Goal: Transaction & Acquisition: Purchase product/service

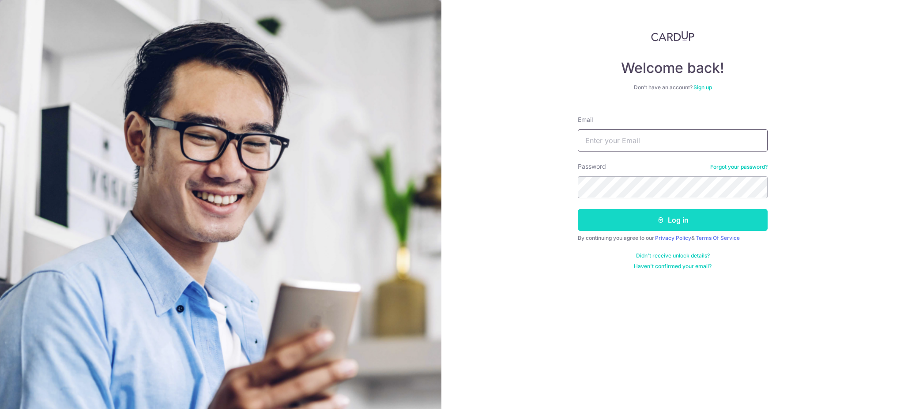
type input "[EMAIL_ADDRESS][DOMAIN_NAME]"
click at [673, 219] on button "Log in" at bounding box center [673, 220] width 190 height 22
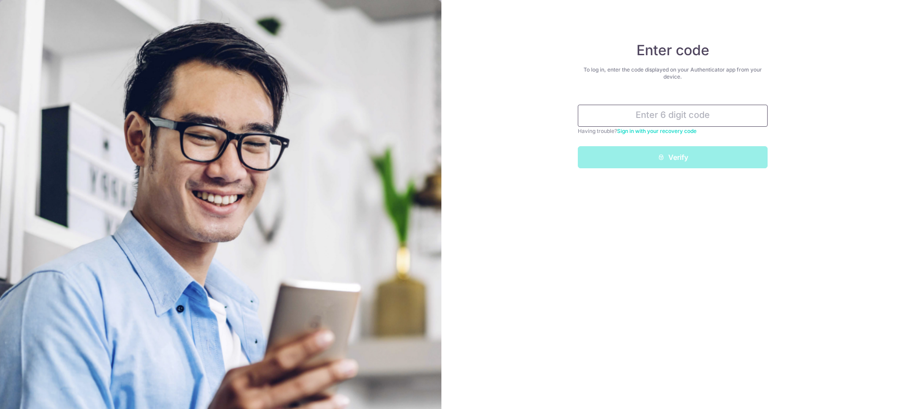
click at [674, 115] on input "text" at bounding box center [673, 116] width 190 height 22
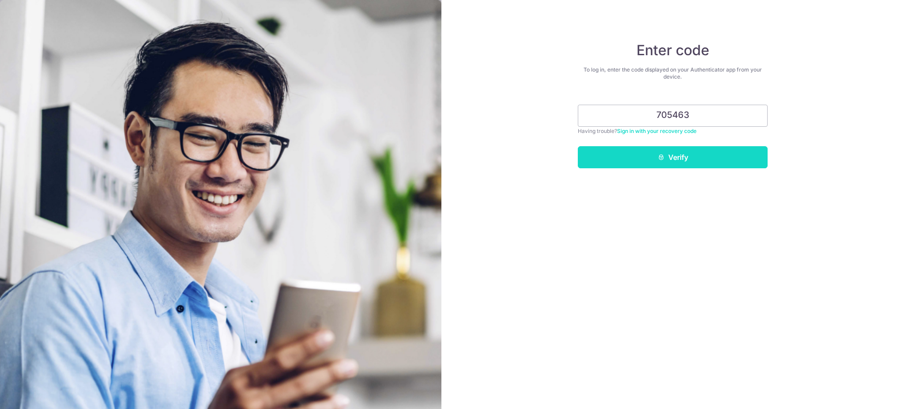
type input "705463"
click at [692, 154] on button "Verify" at bounding box center [673, 157] width 190 height 22
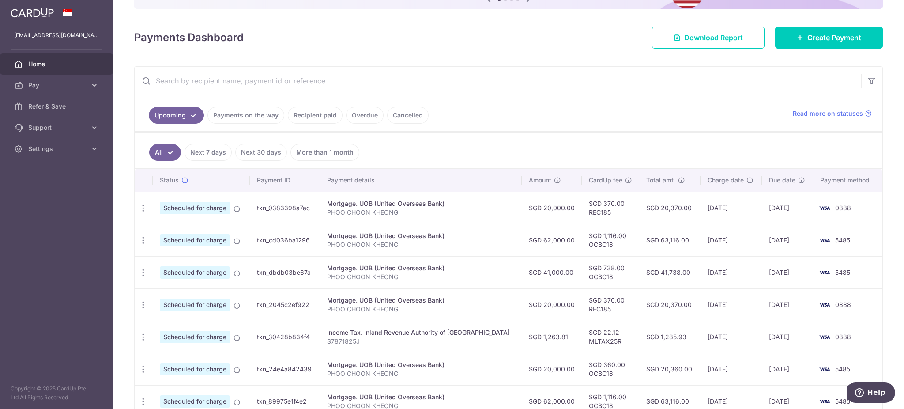
scroll to position [117, 0]
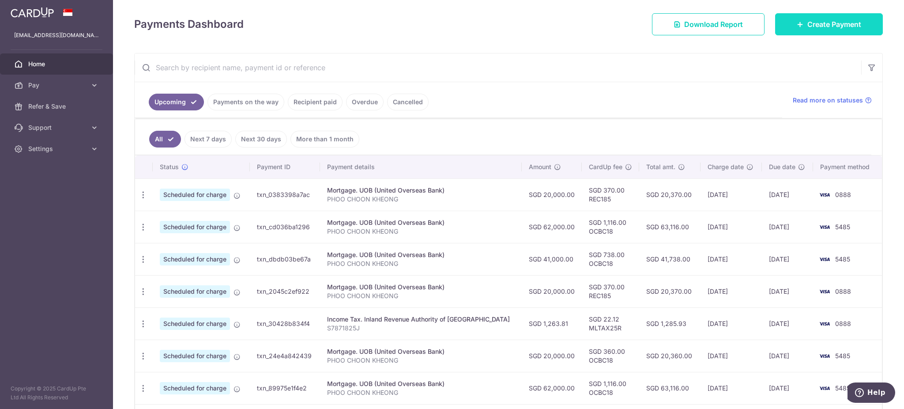
click at [843, 25] on span "Create Payment" at bounding box center [834, 24] width 54 height 11
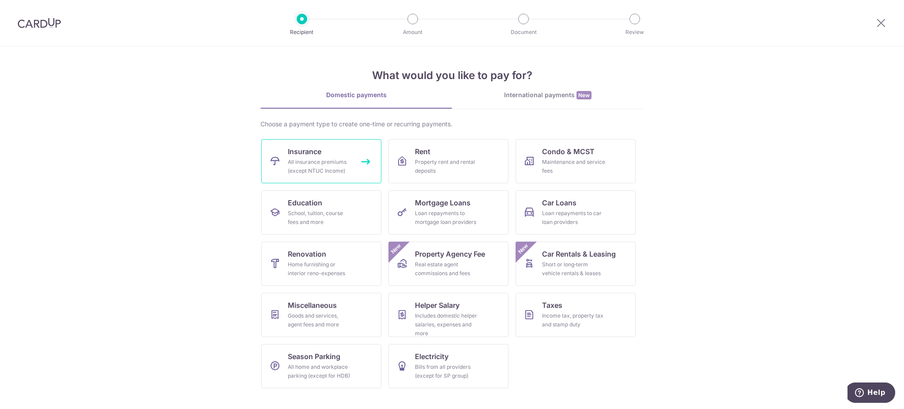
click at [342, 158] on div "All insurance premiums (except NTUC Income)" at bounding box center [320, 167] width 64 height 18
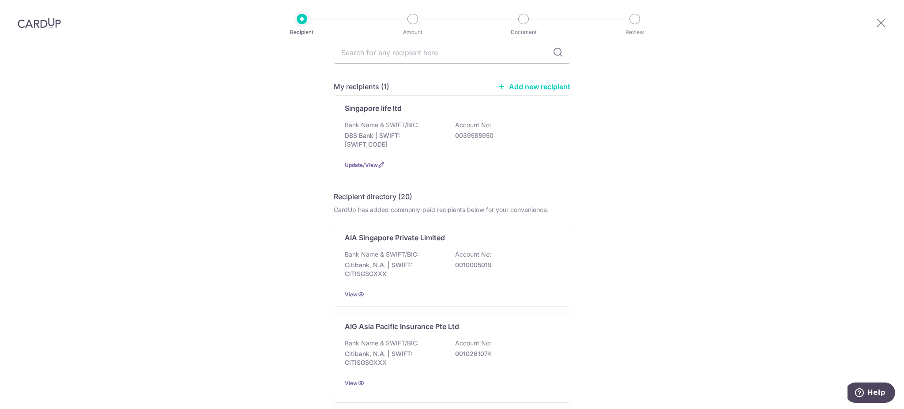
scroll to position [117, 0]
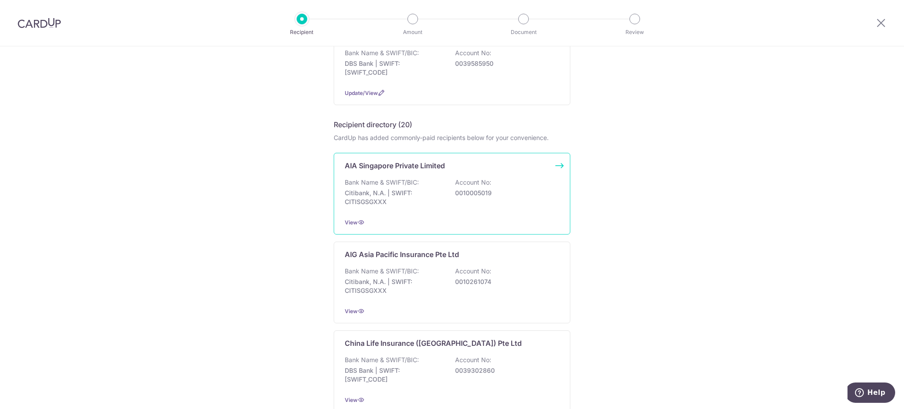
click at [534, 168] on div "AIA Singapore Private Limited" at bounding box center [447, 165] width 204 height 11
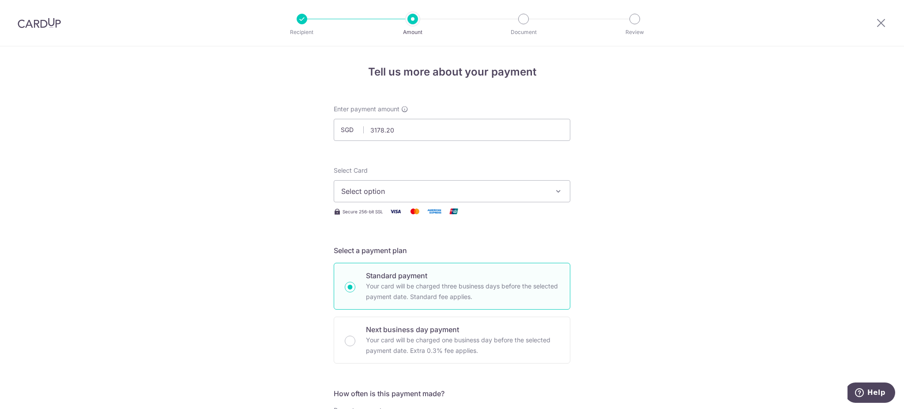
type input "3,178.20"
click at [554, 193] on icon "button" at bounding box center [558, 191] width 9 height 9
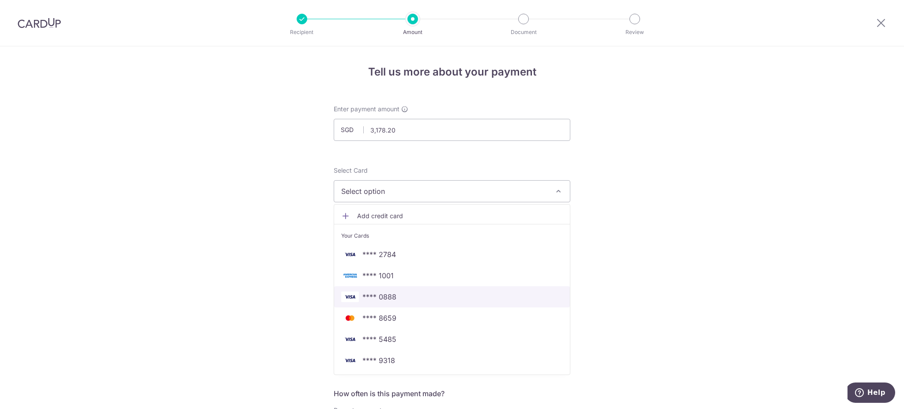
drag, startPoint x: 394, startPoint y: 300, endPoint x: 513, endPoint y: 300, distance: 119.1
click at [394, 300] on span "**** 0888" at bounding box center [451, 296] width 221 height 11
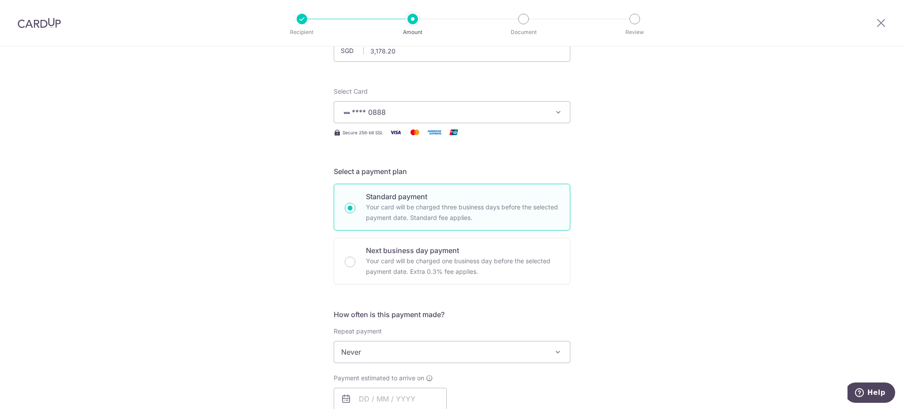
scroll to position [117, 0]
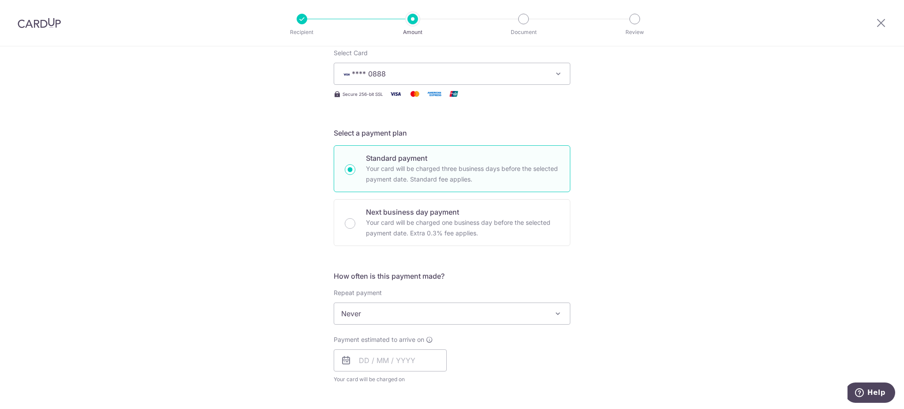
click at [559, 319] on span "Never" at bounding box center [452, 313] width 236 height 21
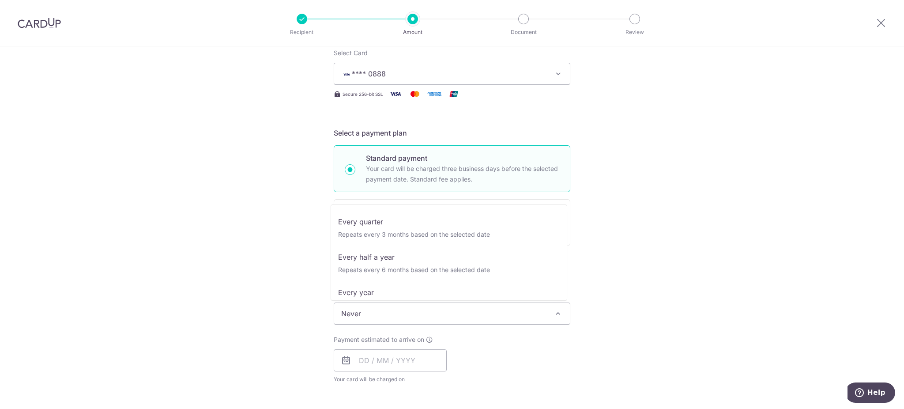
scroll to position [123, 0]
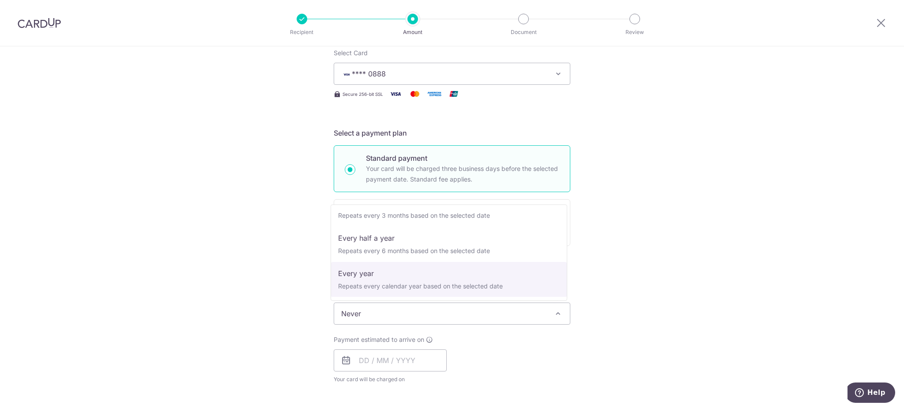
select select "6"
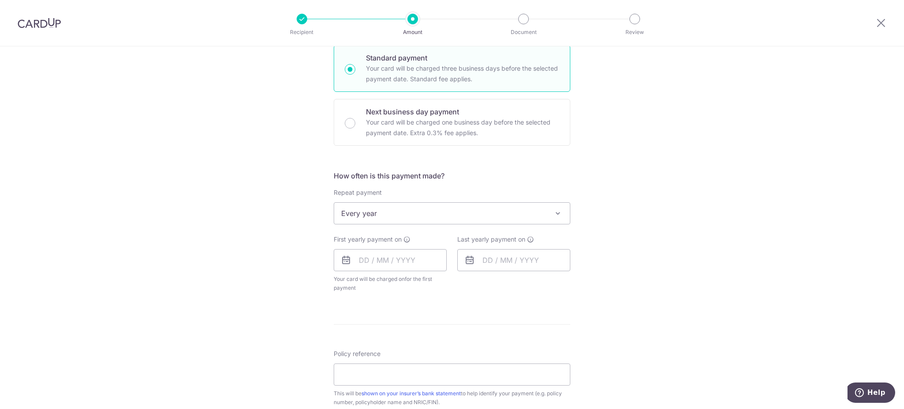
scroll to position [235, 0]
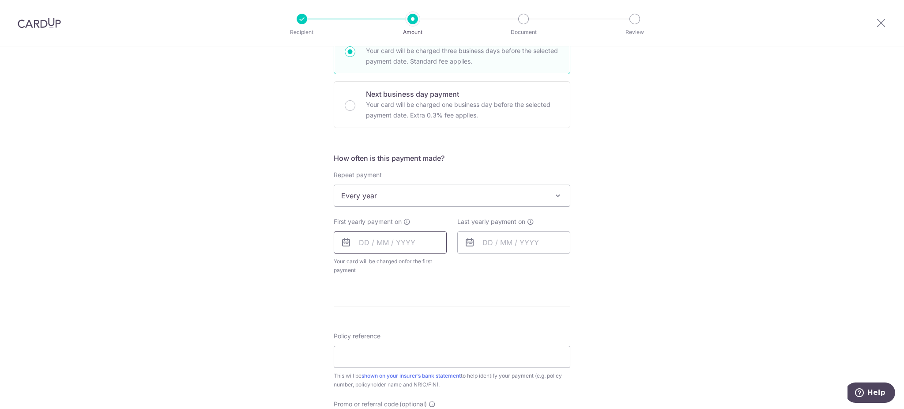
click at [368, 241] on input "text" at bounding box center [390, 242] width 113 height 22
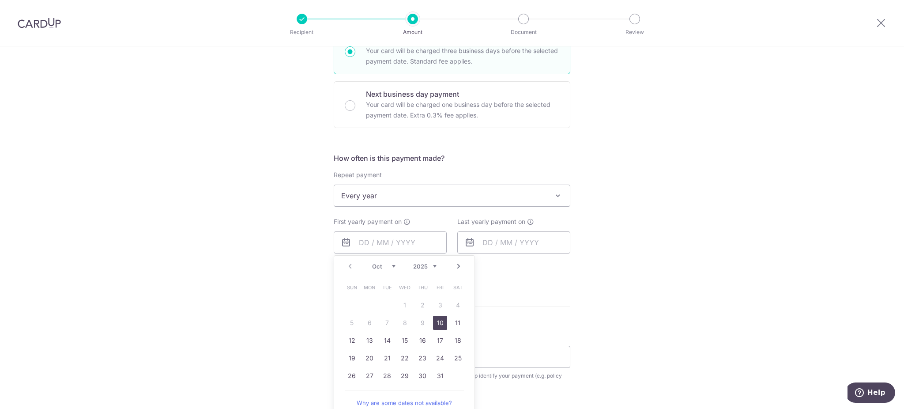
click at [438, 323] on link "10" at bounding box center [440, 322] width 14 height 14
type input "[DATE]"
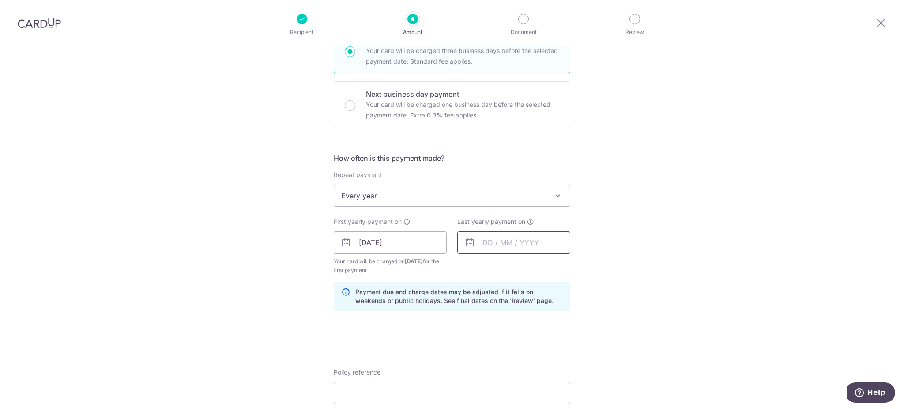
click at [492, 243] on input "text" at bounding box center [513, 242] width 113 height 22
click at [580, 264] on link "Next" at bounding box center [582, 266] width 11 height 11
click at [471, 265] on link "Prev" at bounding box center [473, 266] width 11 height 11
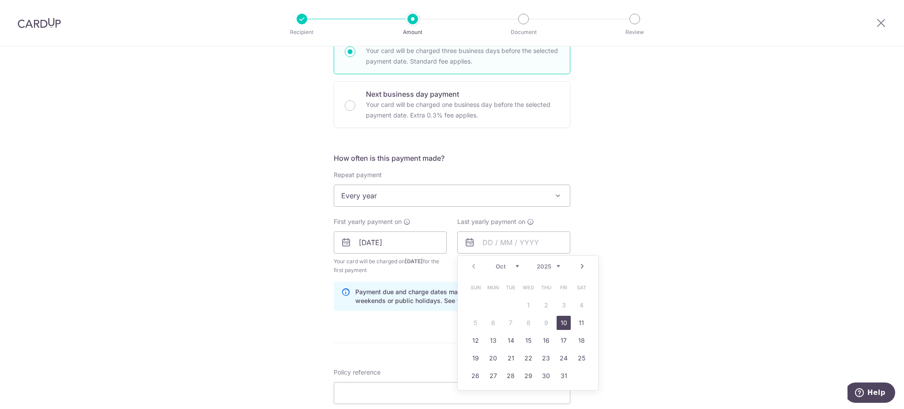
click at [551, 266] on select "2025 2026 2027 2028 2029 2030 2031 2032 2033 2034 2035" at bounding box center [548, 266] width 23 height 7
click at [560, 325] on link "8" at bounding box center [563, 322] width 14 height 14
type input "08/10/2027"
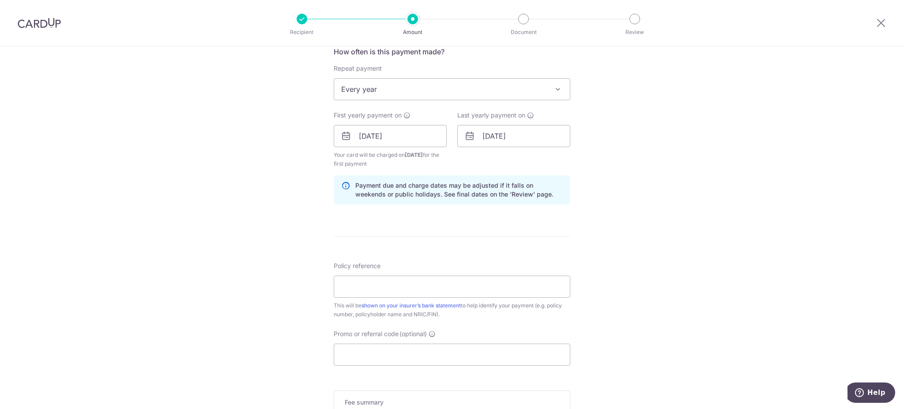
scroll to position [353, 0]
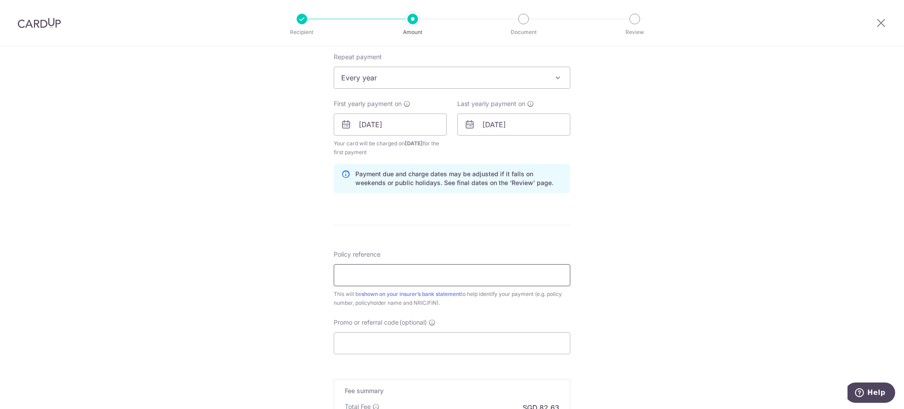
click at [525, 275] on input "Policy reference" at bounding box center [452, 275] width 236 height 22
type input "H234861484"
click at [499, 341] on input "Promo or referral code (optional)" at bounding box center [452, 343] width 236 height 22
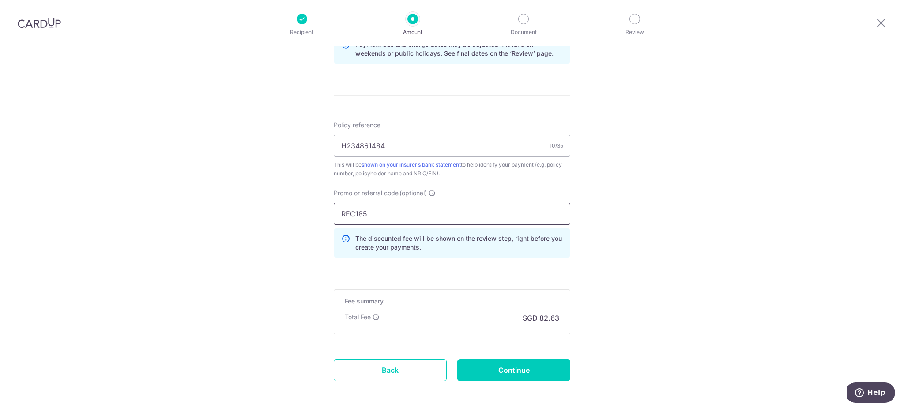
scroll to position [520, 0]
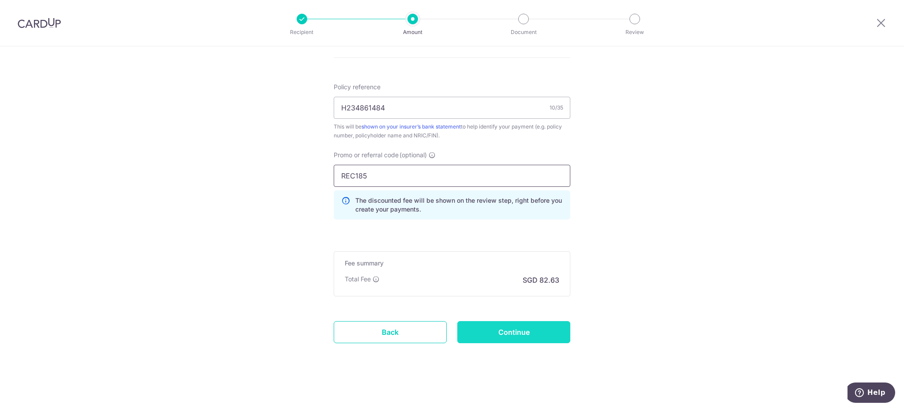
type input "REC185"
drag, startPoint x: 541, startPoint y: 335, endPoint x: 568, endPoint y: 324, distance: 29.3
click at [541, 335] on input "Continue" at bounding box center [513, 332] width 113 height 22
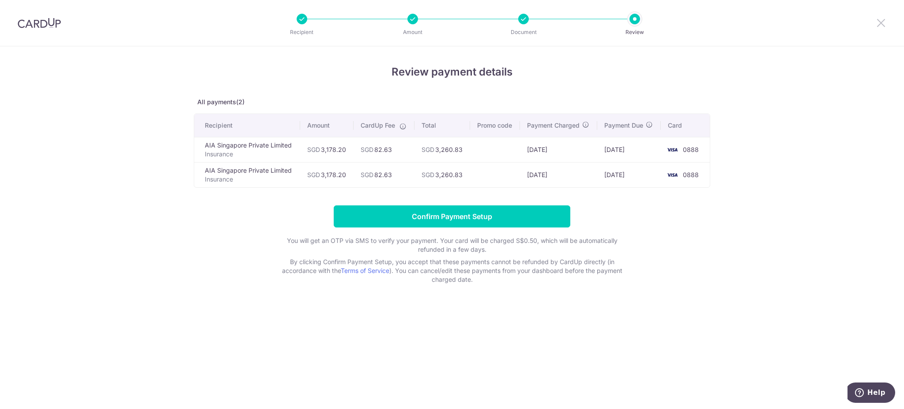
click at [881, 25] on icon at bounding box center [880, 22] width 11 height 11
click at [885, 17] on icon at bounding box center [880, 22] width 11 height 11
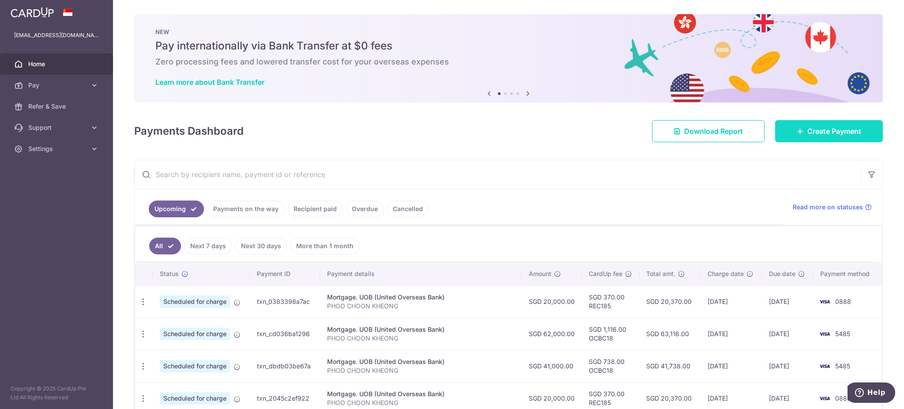
click at [818, 132] on span "Create Payment" at bounding box center [834, 131] width 54 height 11
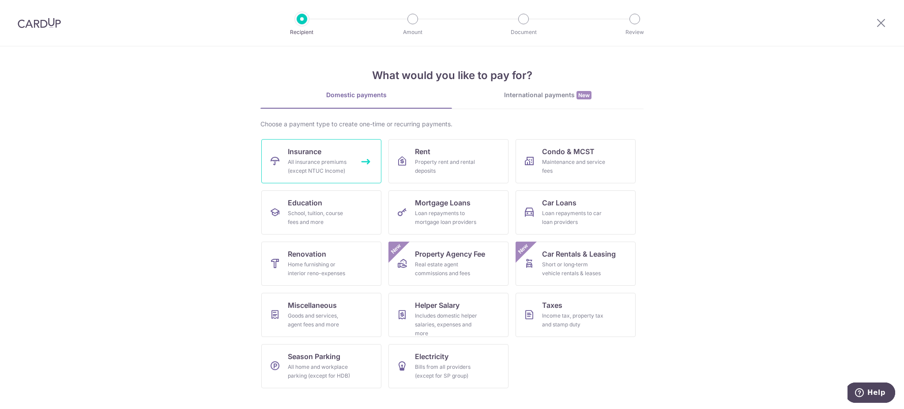
click at [347, 168] on div "All insurance premiums (except NTUC Income)" at bounding box center [320, 167] width 64 height 18
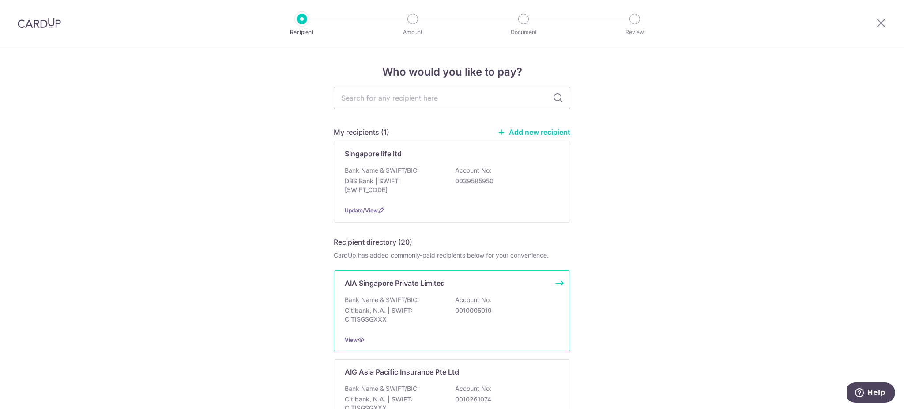
click at [433, 305] on div "Bank Name & SWIFT/BIC: Citibank, N.A. | SWIFT: CITISGSGXXX Account No: 00100050…" at bounding box center [452, 311] width 214 height 33
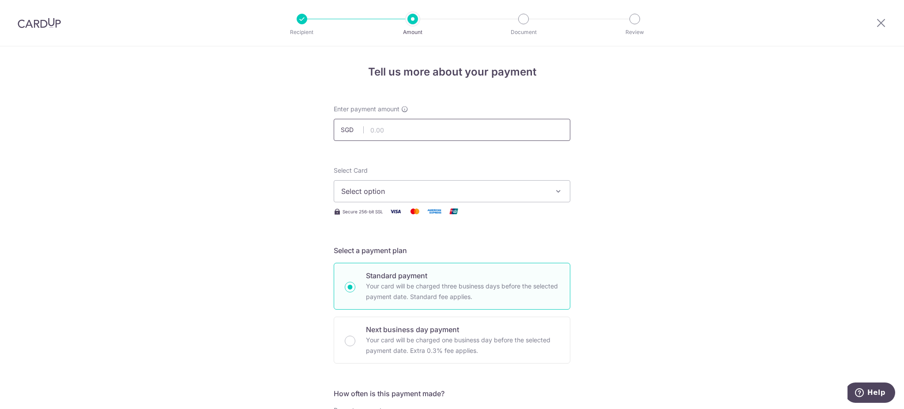
click at [432, 123] on input "text" at bounding box center [452, 130] width 236 height 22
type input "3,178.20"
click at [546, 189] on button "Select option" at bounding box center [452, 191] width 236 height 22
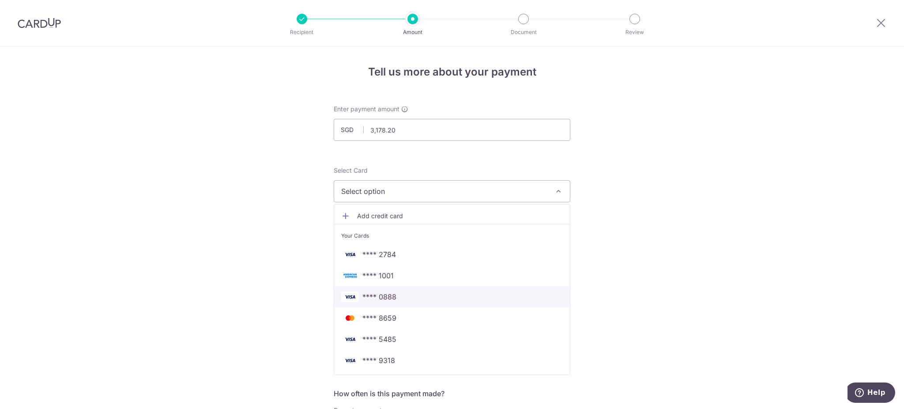
click at [385, 297] on span "**** 0888" at bounding box center [379, 296] width 34 height 11
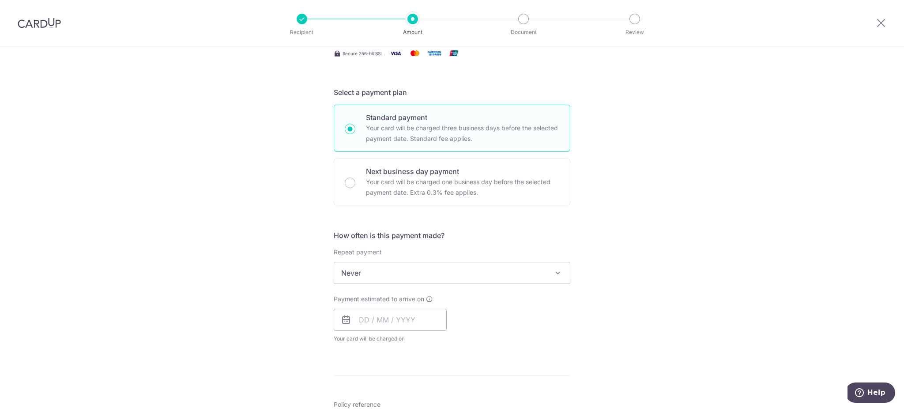
scroll to position [176, 0]
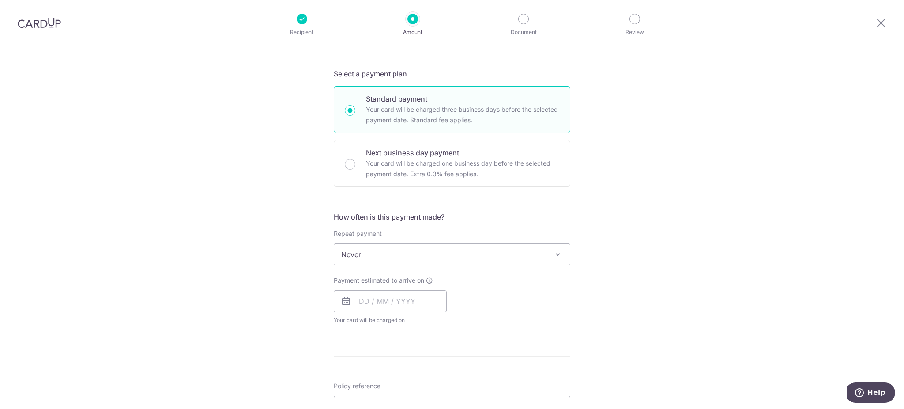
click at [554, 254] on span at bounding box center [557, 254] width 11 height 11
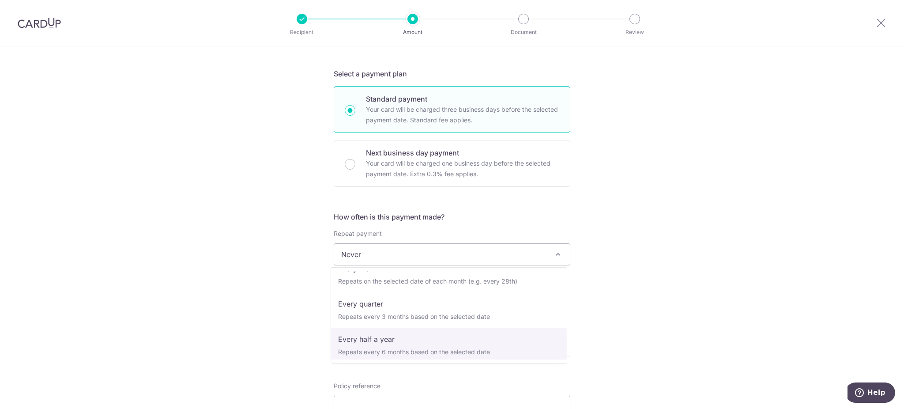
scroll to position [123, 0]
select select "6"
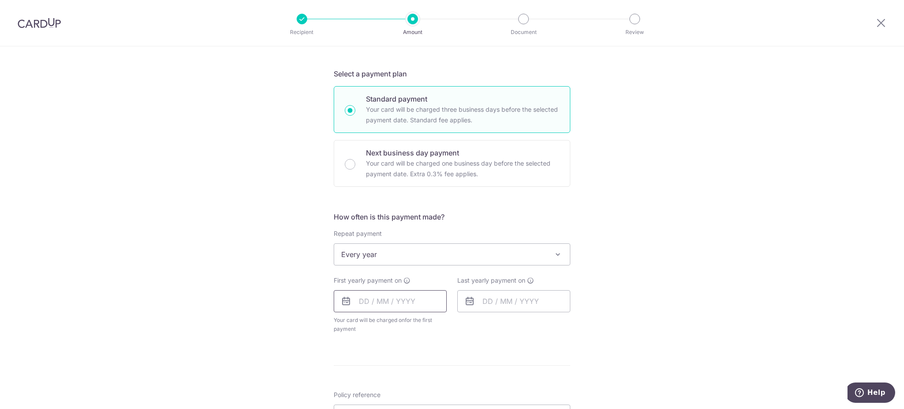
click at [414, 297] on input "text" at bounding box center [390, 301] width 113 height 22
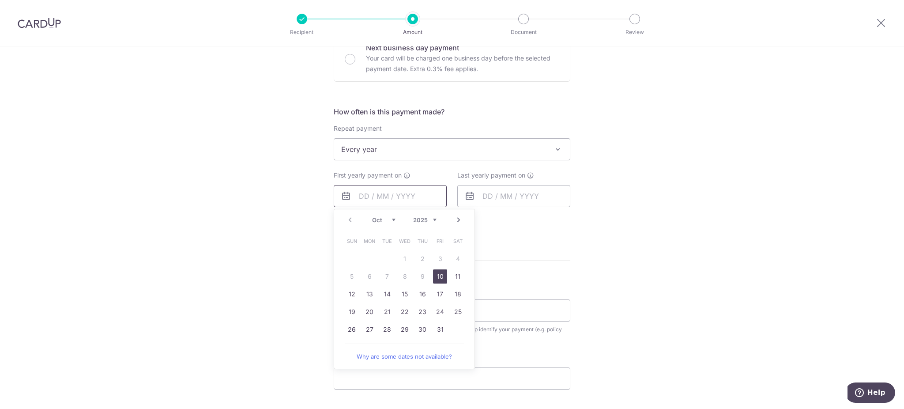
scroll to position [294, 0]
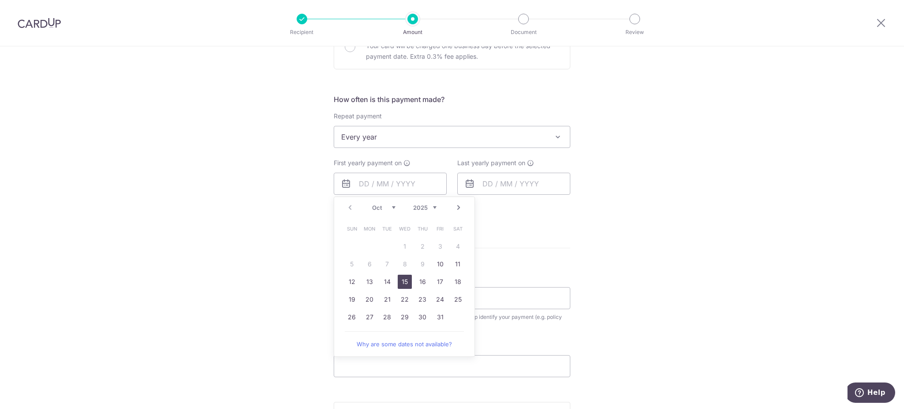
click at [401, 285] on link "15" at bounding box center [405, 281] width 14 height 14
type input "[DATE]"
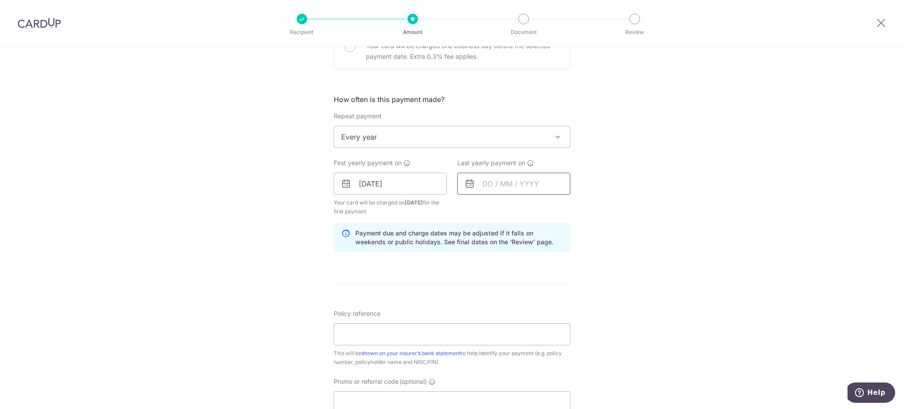
click at [529, 180] on input "text" at bounding box center [513, 184] width 113 height 22
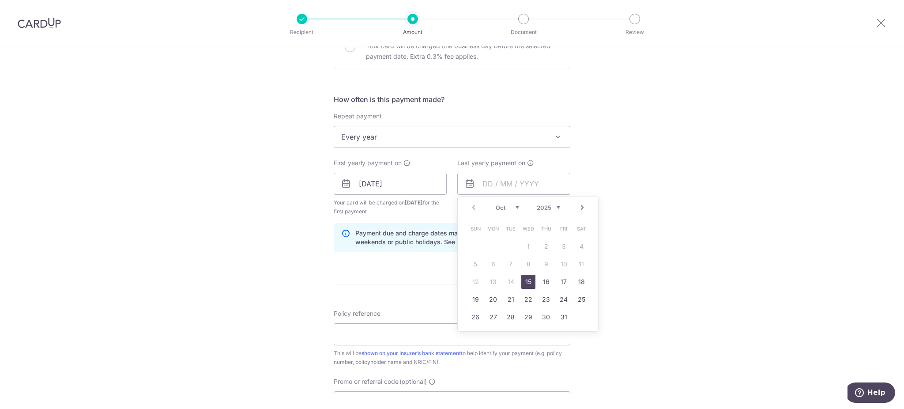
click at [554, 206] on select "2025 2026 2027 2028 2029 2030 2031 2032 2033 2034 2035" at bounding box center [548, 207] width 23 height 7
click at [557, 280] on link "15" at bounding box center [563, 281] width 14 height 14
type input "[DATE]"
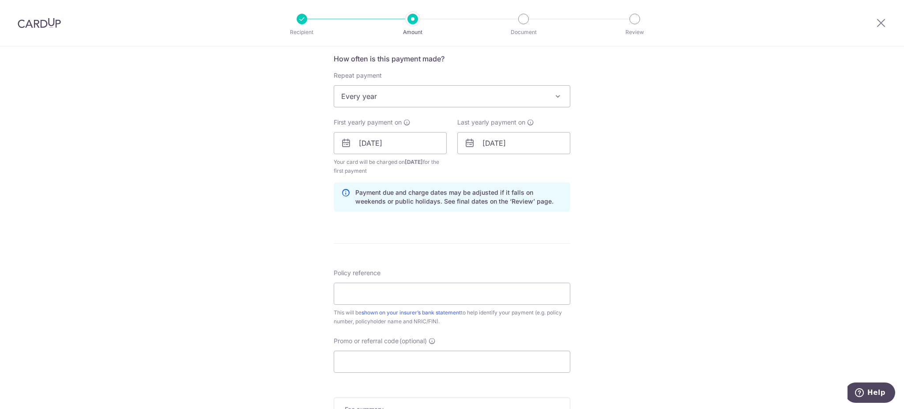
scroll to position [353, 0]
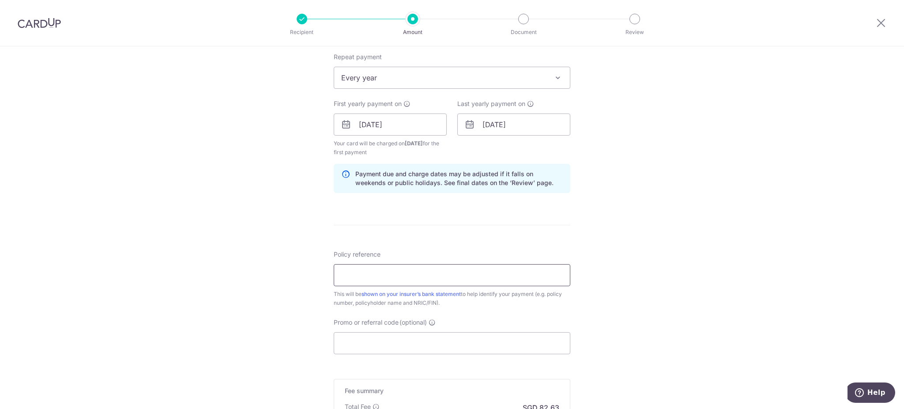
click at [510, 277] on input "Policy reference" at bounding box center [452, 275] width 236 height 22
type input "H234861484"
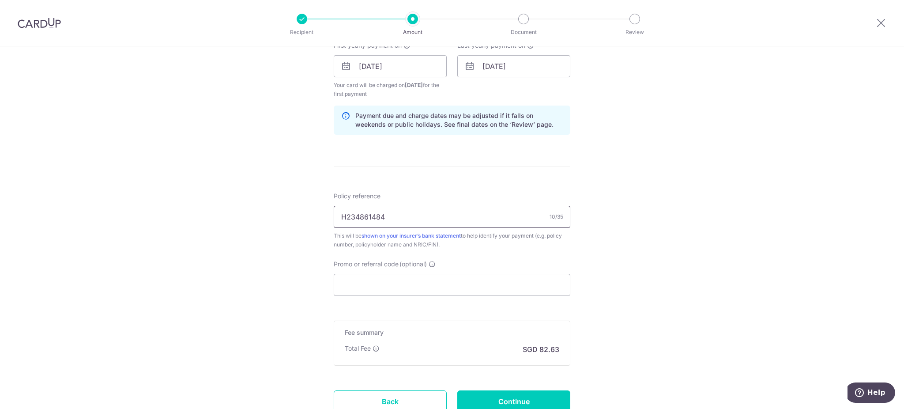
scroll to position [412, 0]
click at [436, 283] on input "Promo or referral code (optional)" at bounding box center [452, 284] width 236 height 22
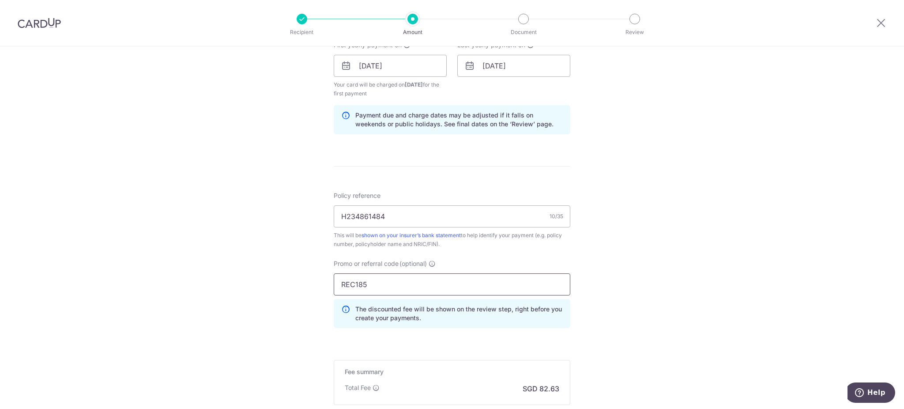
type input "REC185"
click at [636, 258] on div "Tell us more about your payment Enter payment amount SGD 3,178.20 3178.20 Selec…" at bounding box center [452, 76] width 904 height 883
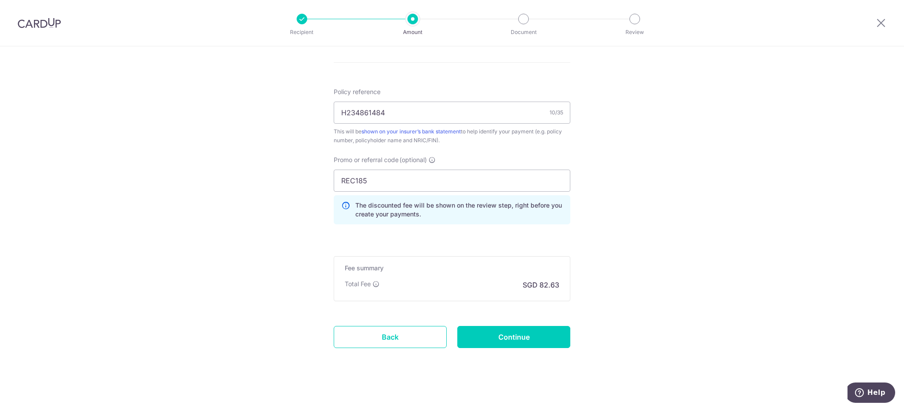
scroll to position [520, 0]
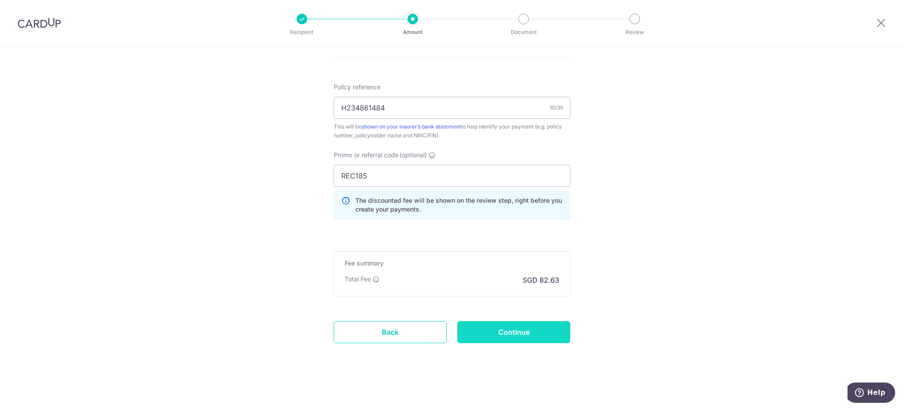
click at [548, 332] on input "Continue" at bounding box center [513, 332] width 113 height 22
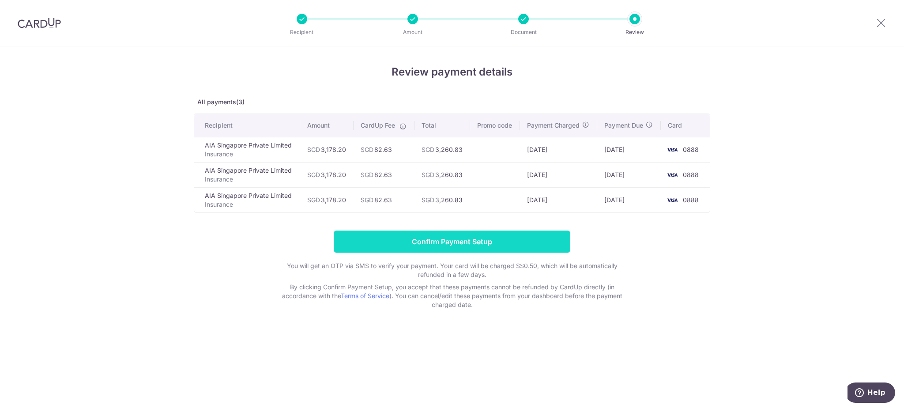
click at [483, 244] on input "Confirm Payment Setup" at bounding box center [452, 241] width 236 height 22
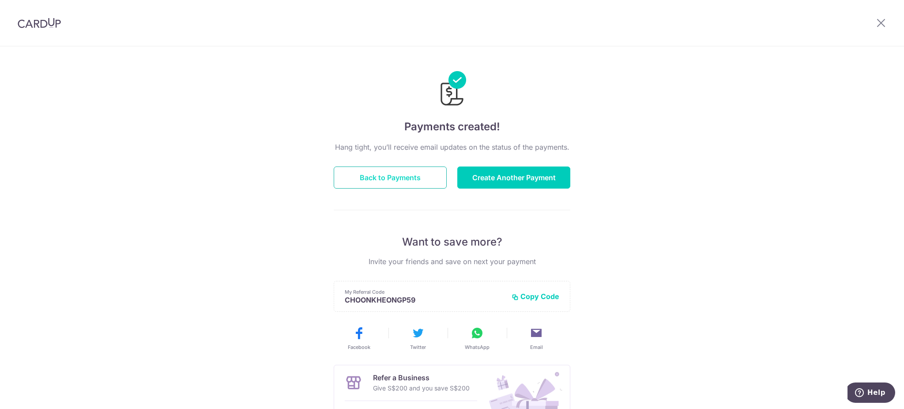
click at [404, 169] on button "Back to Payments" at bounding box center [390, 177] width 113 height 22
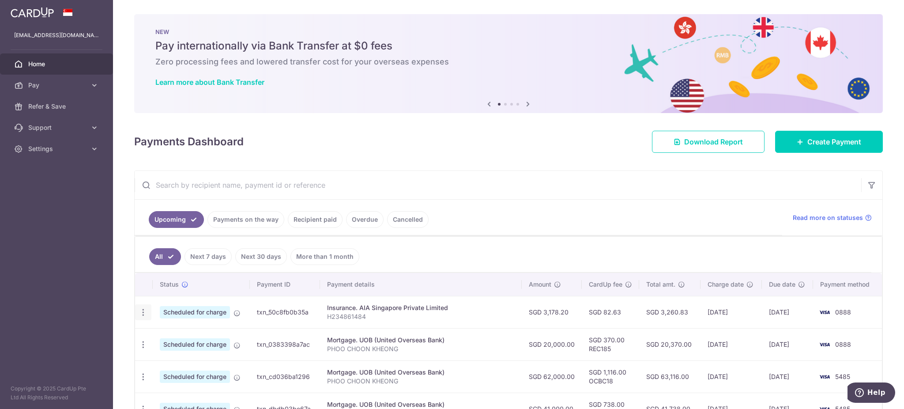
click at [142, 314] on icon "button" at bounding box center [143, 312] width 9 height 9
click at [177, 339] on span "Update payment" at bounding box center [190, 336] width 60 height 11
radio input "true"
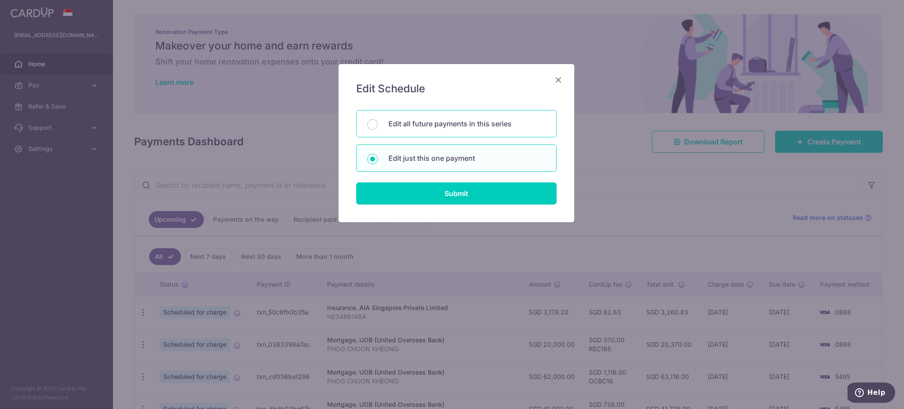
click at [489, 129] on p "Edit all future payments in this series" at bounding box center [466, 123] width 157 height 11
click at [378, 129] on input "Edit all future payments in this series" at bounding box center [372, 124] width 11 height 11
radio input "true"
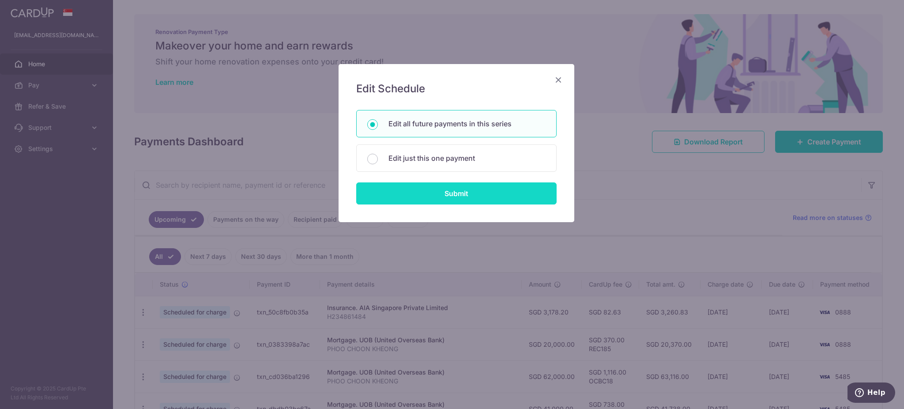
click at [486, 192] on input "Submit" at bounding box center [456, 193] width 200 height 22
radio input "true"
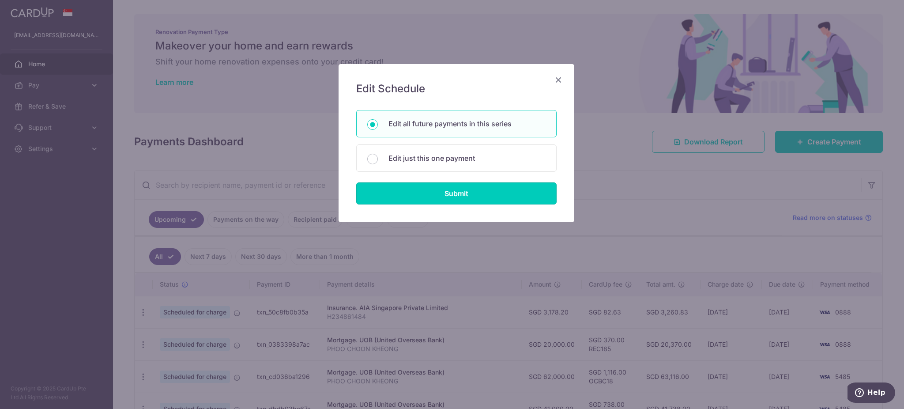
type input "3,178.20"
type input "H234861484"
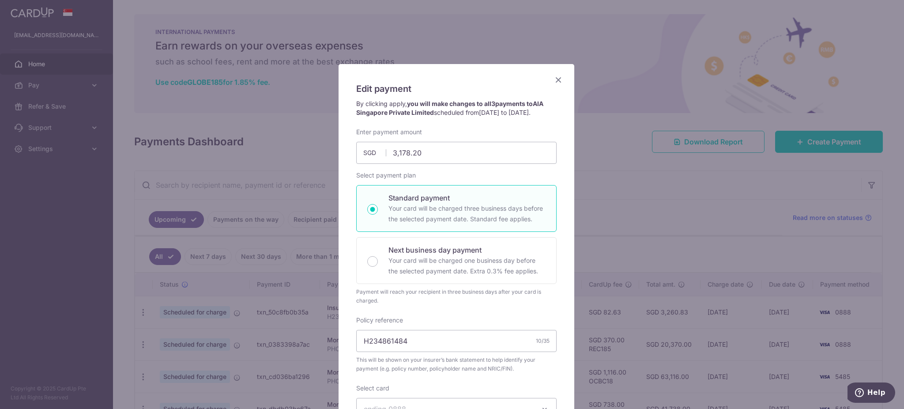
click at [555, 78] on icon "Close" at bounding box center [558, 79] width 11 height 11
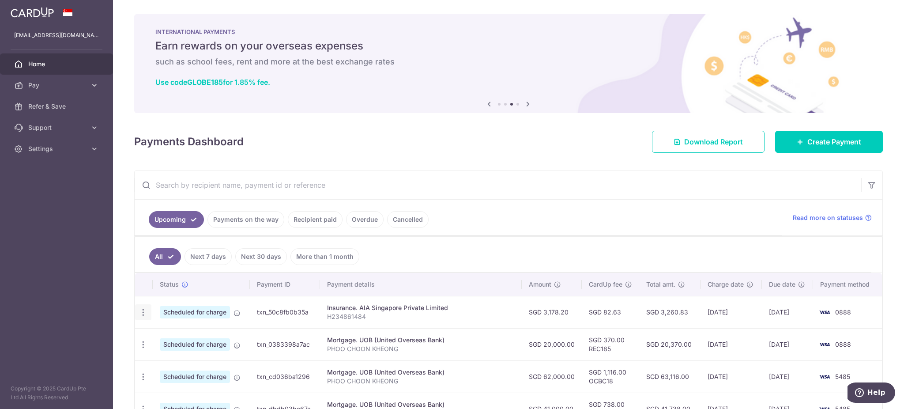
click at [142, 313] on icon "button" at bounding box center [143, 312] width 9 height 9
click at [195, 334] on span "Update payment" at bounding box center [190, 336] width 60 height 11
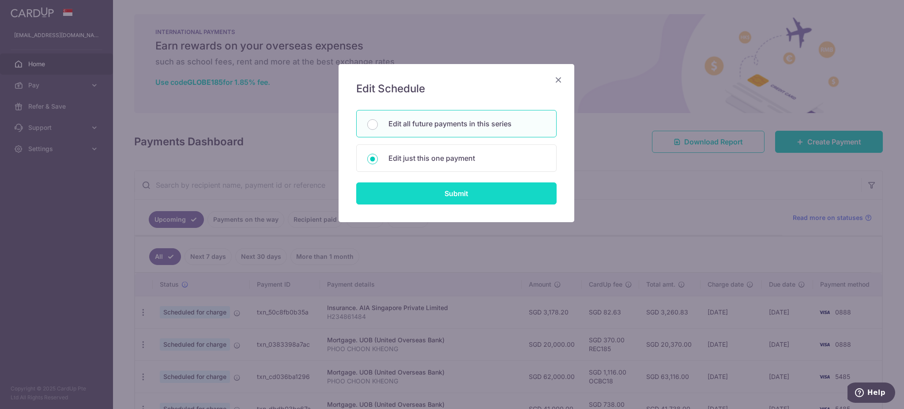
click at [454, 200] on input "Submit" at bounding box center [456, 193] width 200 height 22
radio input "true"
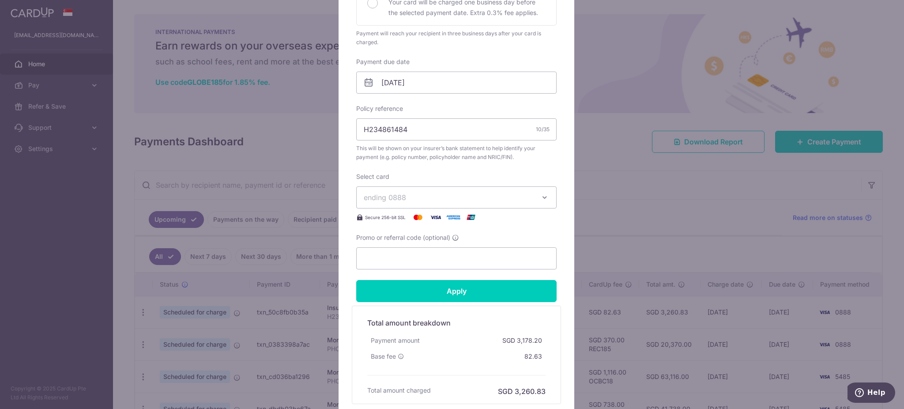
scroll to position [235, 0]
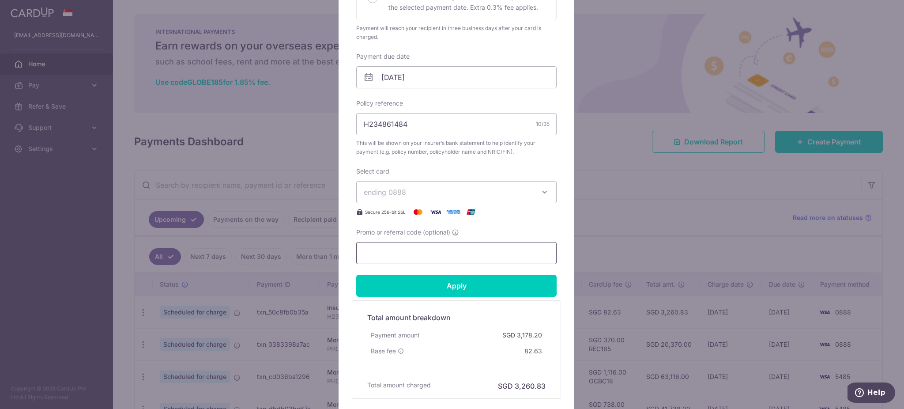
click at [452, 248] on input "Promo or referral code (optional)" at bounding box center [456, 253] width 200 height 22
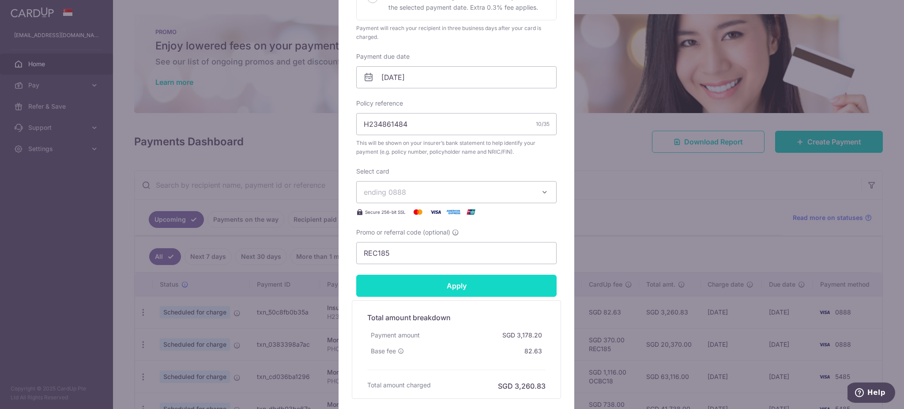
click at [454, 282] on input "Apply" at bounding box center [456, 285] width 200 height 22
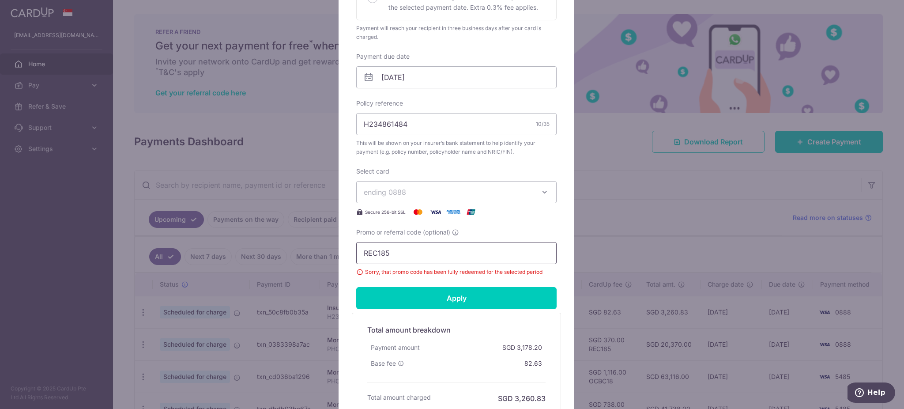
drag, startPoint x: 399, startPoint y: 251, endPoint x: 322, endPoint y: 266, distance: 79.2
click at [322, 266] on div "Edit payment By clicking apply, you will make changes to all 3 payments to AIA …" at bounding box center [452, 204] width 904 height 409
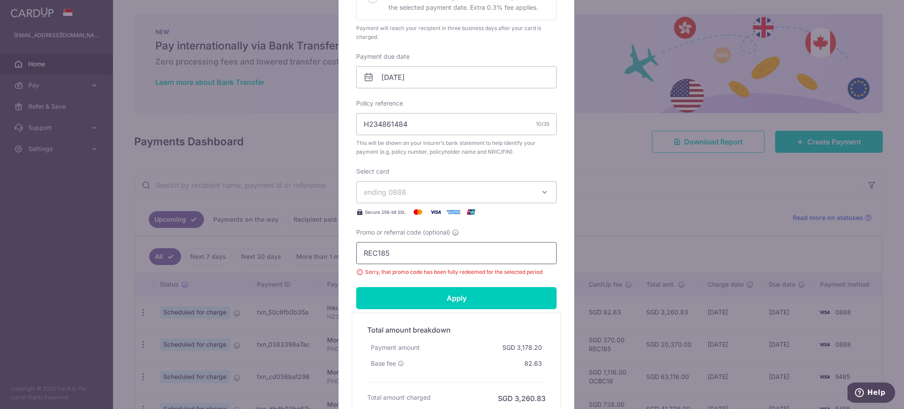
paste input "3HOME25R"
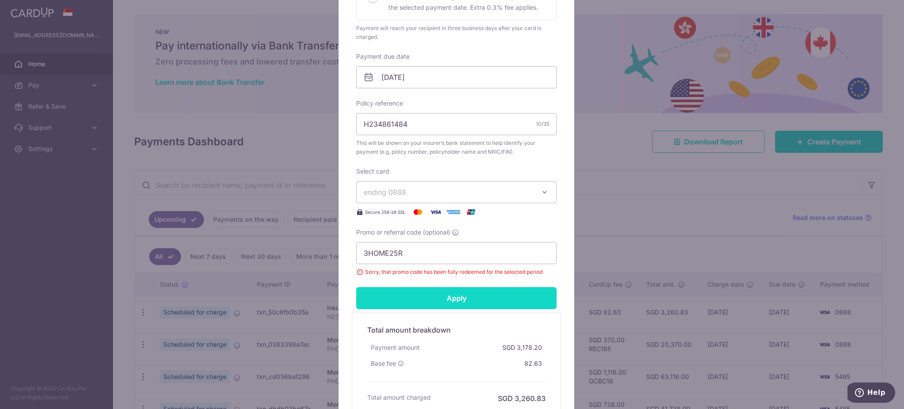
click at [429, 289] on input "Apply" at bounding box center [456, 298] width 200 height 22
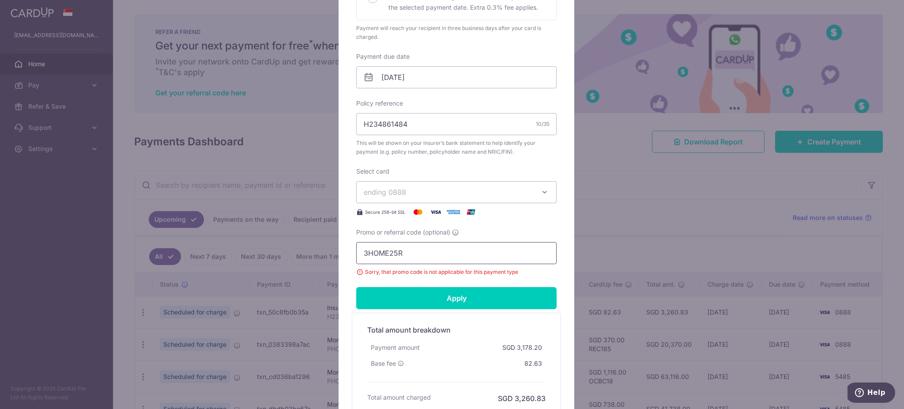
drag, startPoint x: 439, startPoint y: 257, endPoint x: 188, endPoint y: 243, distance: 251.9
click at [188, 243] on div "Edit payment By clicking apply, you will make changes to all 3 payments to AIA …" at bounding box center [452, 204] width 904 height 409
click at [394, 189] on span "ending 0888" at bounding box center [385, 192] width 42 height 9
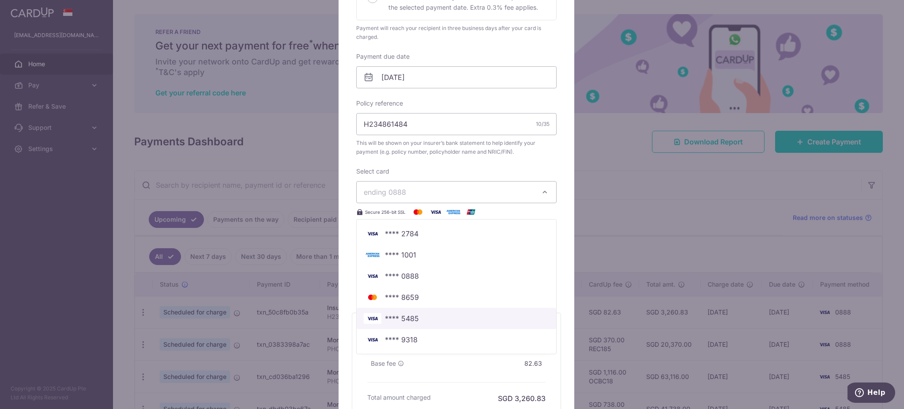
click at [422, 316] on span "**** 5485" at bounding box center [456, 318] width 185 height 11
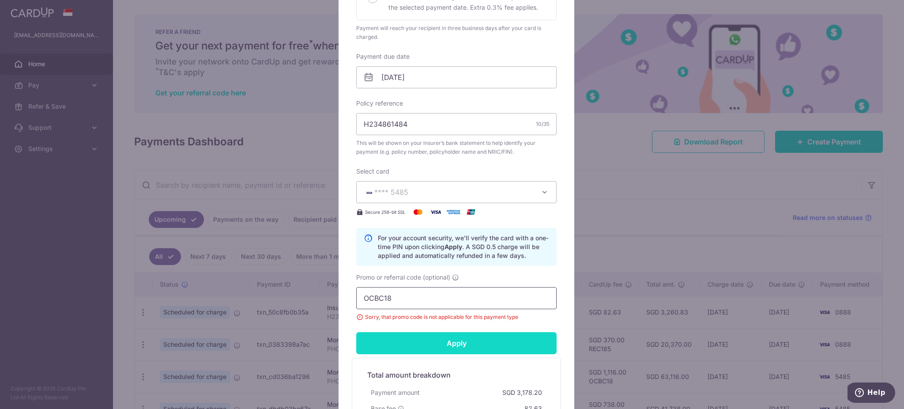
type input "OCBC18"
click at [473, 341] on input "Apply" at bounding box center [456, 343] width 200 height 22
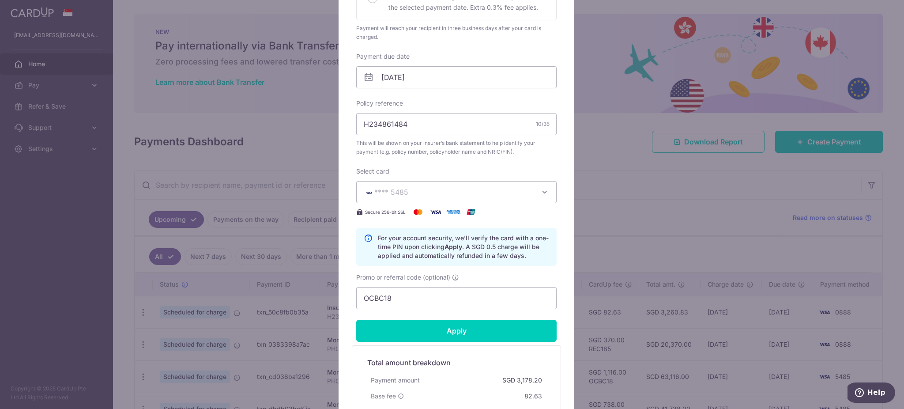
scroll to position [351, 0]
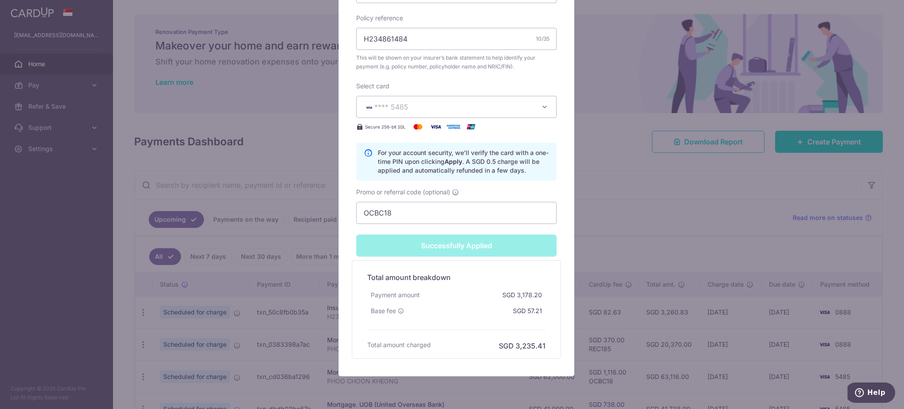
type input "Successfully Applied"
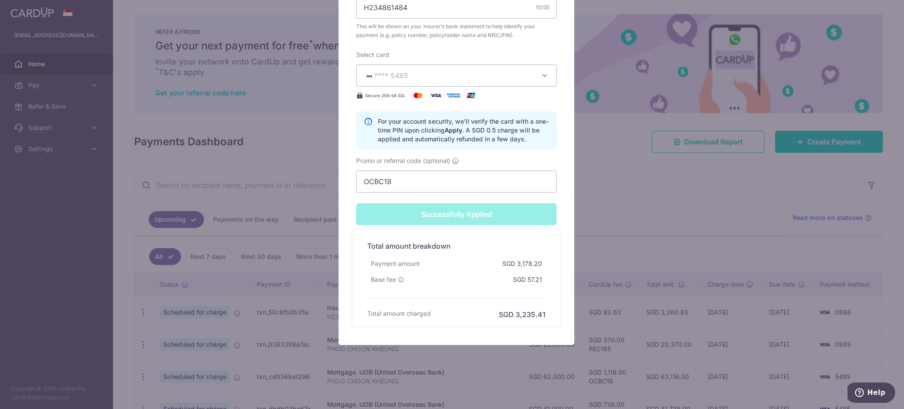
scroll to position [30, 0]
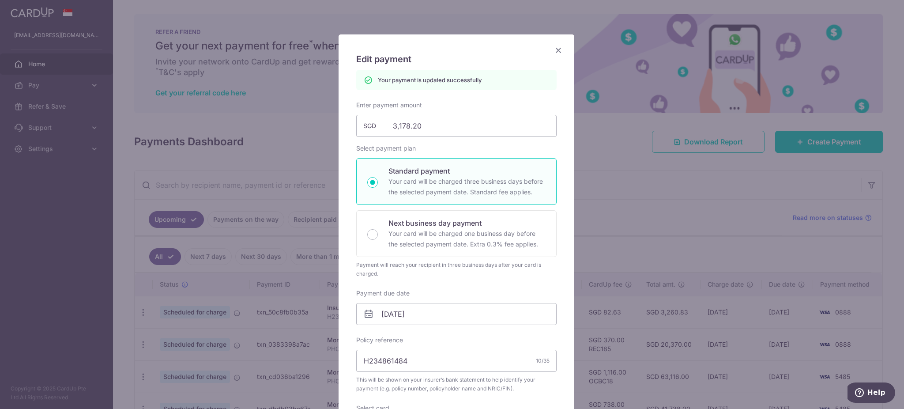
click at [554, 42] on div "Edit payment By clicking apply, you will make changes to all 3 payments to AIA …" at bounding box center [456, 365] width 236 height 663
click at [553, 49] on icon "Close" at bounding box center [558, 50] width 11 height 11
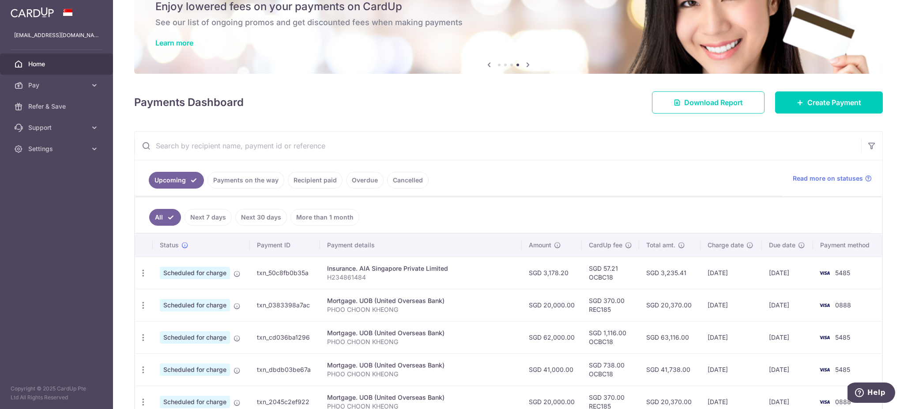
scroll to position [117, 0]
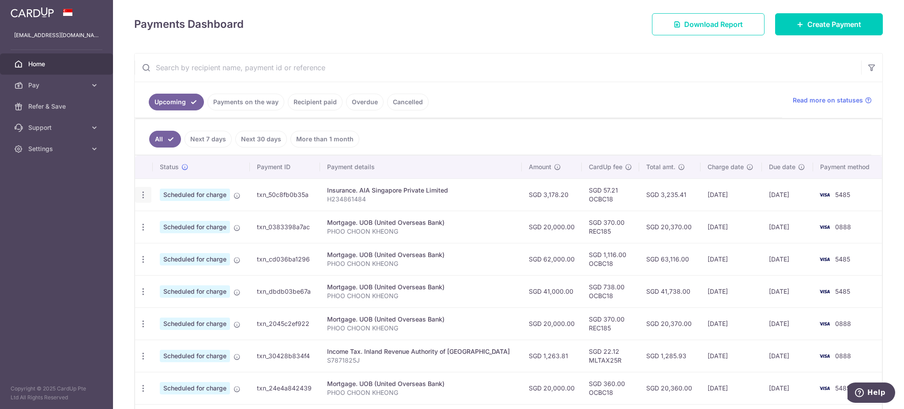
click at [143, 193] on icon "button" at bounding box center [143, 194] width 9 height 9
click at [185, 214] on span "Update payment" at bounding box center [190, 219] width 60 height 11
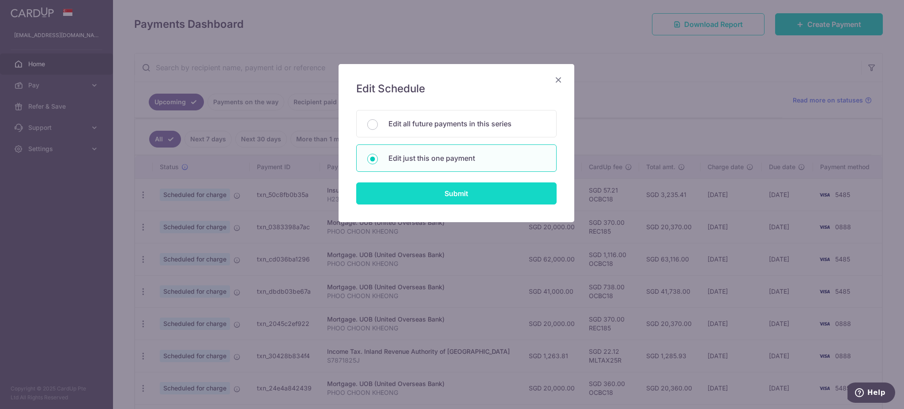
click at [450, 187] on input "Submit" at bounding box center [456, 193] width 200 height 22
radio input "true"
type input "3,178.20"
type input "[DATE]"
type input "H234861484"
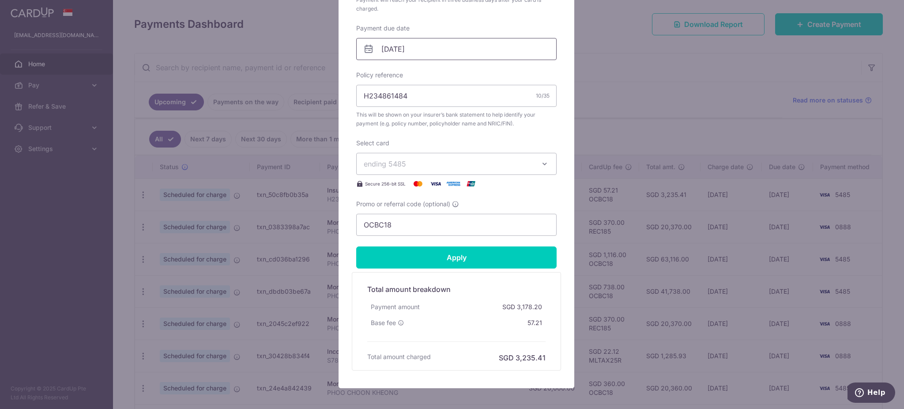
scroll to position [294, 0]
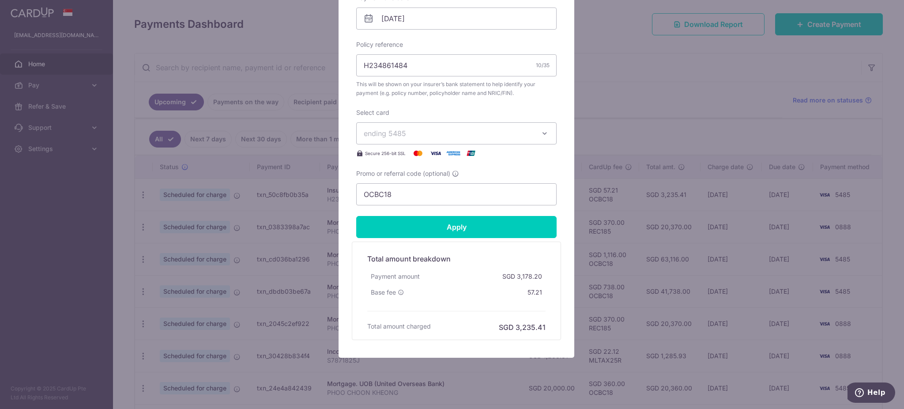
click at [420, 139] on button "ending 5485" at bounding box center [456, 133] width 200 height 22
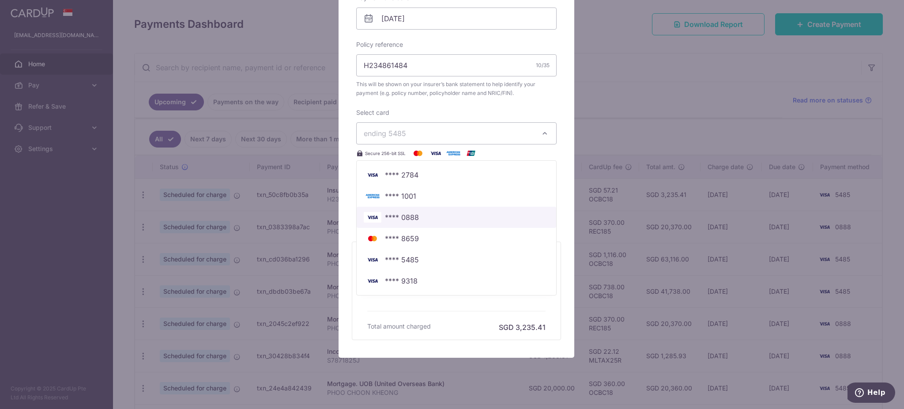
click at [409, 214] on span "**** 0888" at bounding box center [402, 217] width 34 height 11
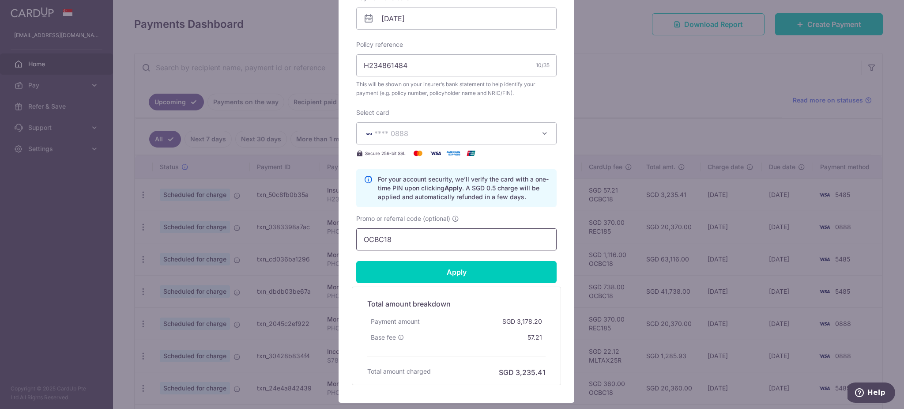
drag, startPoint x: 401, startPoint y: 237, endPoint x: 75, endPoint y: 218, distance: 326.2
click at [75, 218] on div "Edit payment By clicking apply, you will make changes to all payments to AIA Si…" at bounding box center [452, 204] width 904 height 409
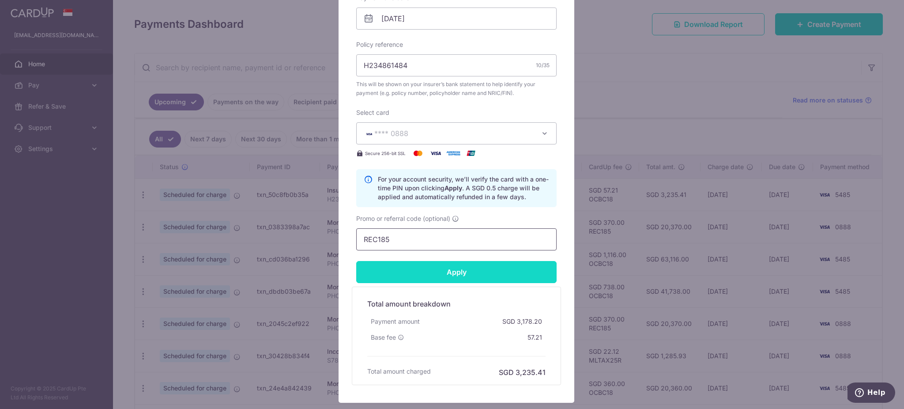
type input "REC185"
click at [484, 265] on input "Apply" at bounding box center [456, 272] width 200 height 22
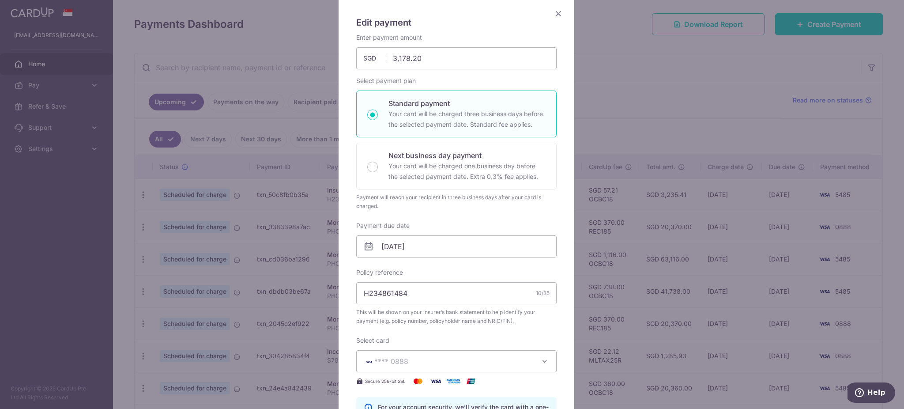
scroll to position [0, 0]
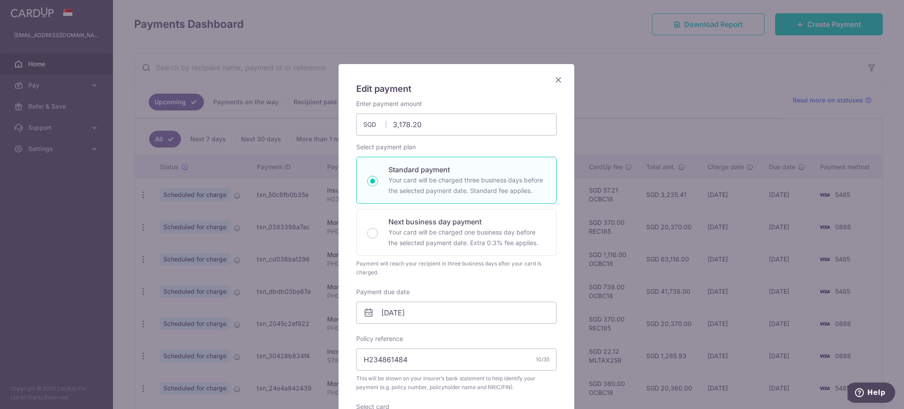
click at [557, 82] on icon "Close" at bounding box center [558, 79] width 11 height 11
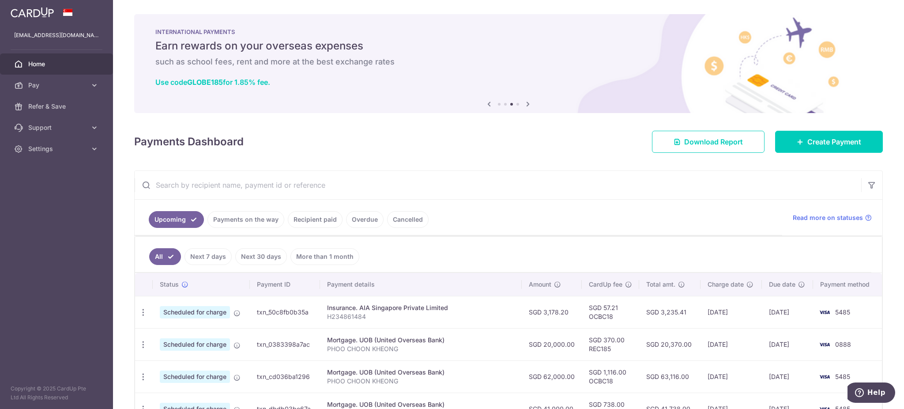
click at [411, 310] on div "Insurance. AIA Singapore Private Limited" at bounding box center [420, 307] width 187 height 9
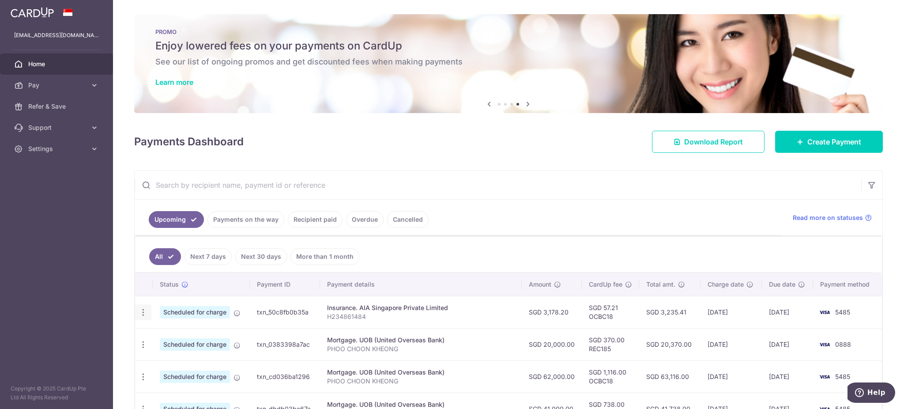
click at [139, 309] on icon "button" at bounding box center [143, 312] width 9 height 9
click at [183, 337] on span "Update payment" at bounding box center [190, 336] width 60 height 11
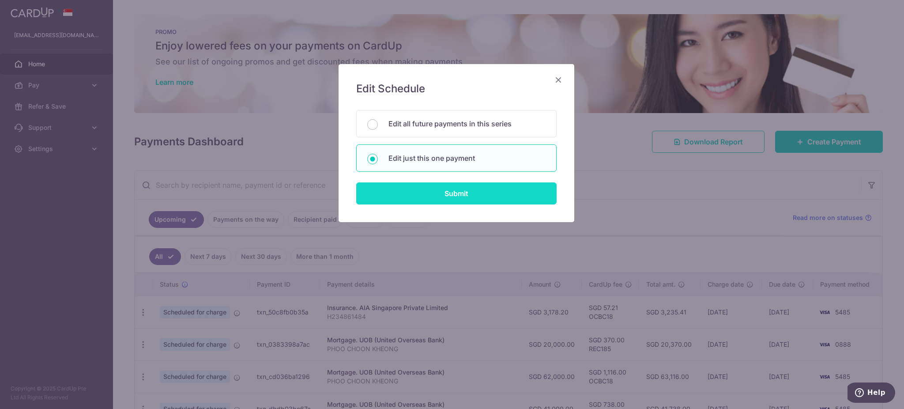
click at [467, 192] on input "Submit" at bounding box center [456, 193] width 200 height 22
radio input "true"
type input "3,178.20"
type input "[DATE]"
type input "H234861484"
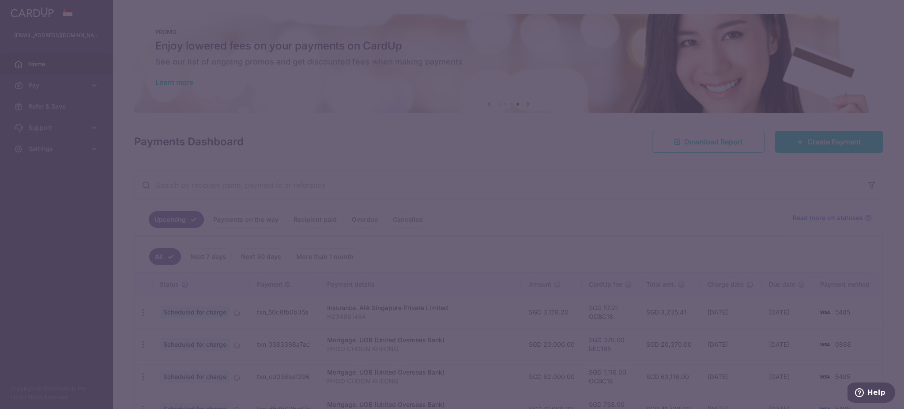
type input "OCBC18"
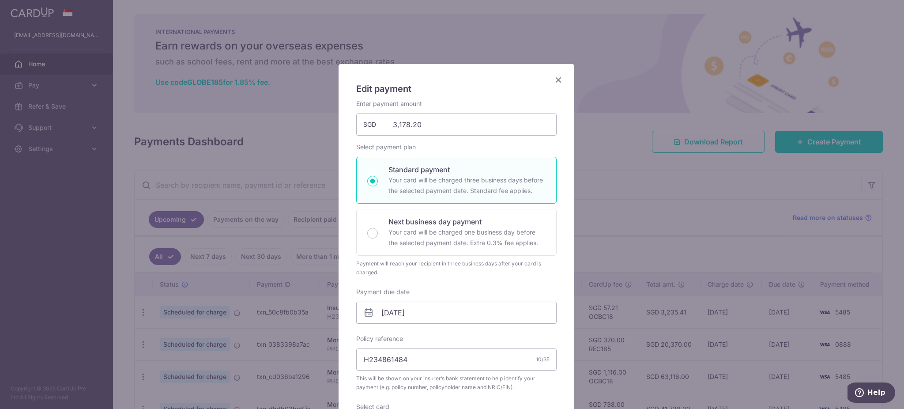
click at [555, 78] on icon "Close" at bounding box center [558, 79] width 11 height 11
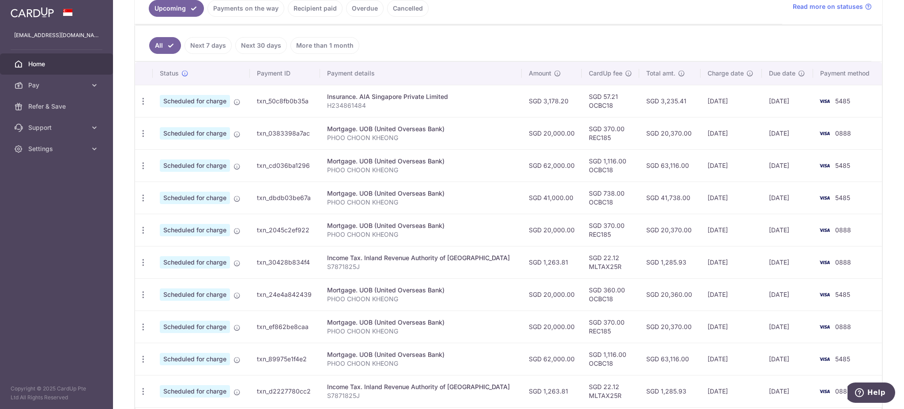
scroll to position [215, 0]
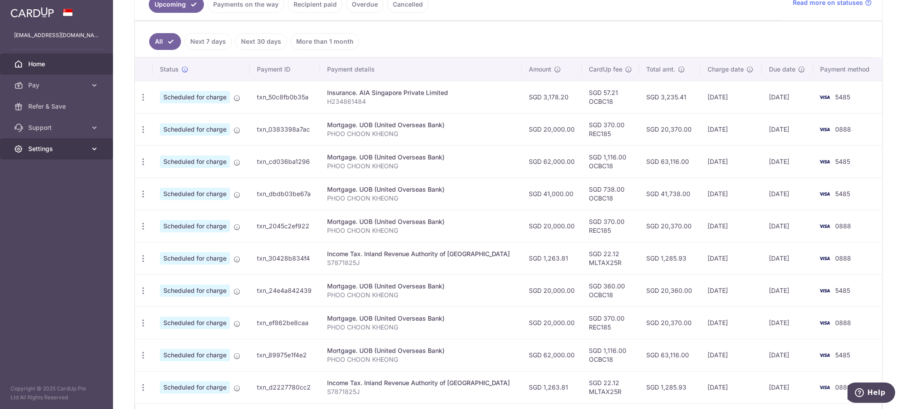
click at [92, 149] on icon at bounding box center [94, 148] width 9 height 9
click at [53, 187] on span "Logout" at bounding box center [57, 191] width 58 height 9
